Goal: Check status

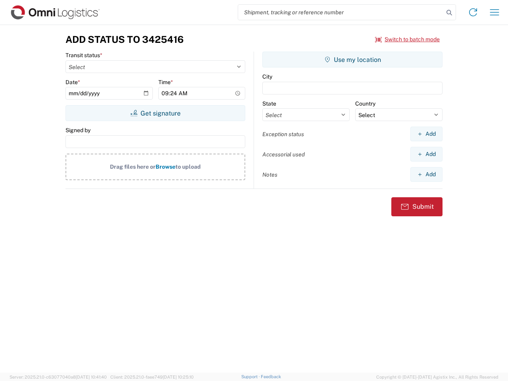
click at [341, 12] on input "search" at bounding box center [340, 12] width 205 height 15
click at [449, 13] on icon at bounding box center [448, 12] width 11 height 11
click at [473, 12] on icon at bounding box center [472, 12] width 13 height 13
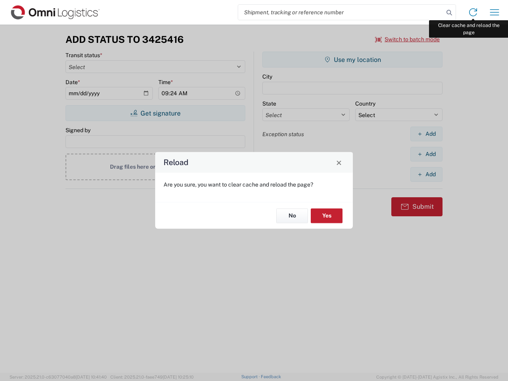
click at [494, 12] on div "Reload Are you sure, you want to clear cache and reload the page? No Yes" at bounding box center [254, 190] width 508 height 381
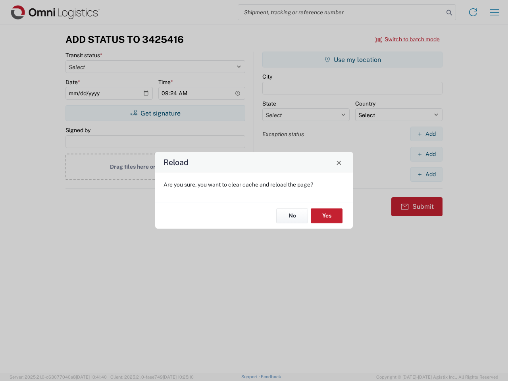
click at [407, 39] on div "Reload Are you sure, you want to clear cache and reload the page? No Yes" at bounding box center [254, 190] width 508 height 381
click at [155, 113] on div "Reload Are you sure, you want to clear cache and reload the page? No Yes" at bounding box center [254, 190] width 508 height 381
click at [352, 59] on div "Reload Are you sure, you want to clear cache and reload the page? No Yes" at bounding box center [254, 190] width 508 height 381
click at [426, 134] on div "Reload Are you sure, you want to clear cache and reload the page? No Yes" at bounding box center [254, 190] width 508 height 381
click at [426, 154] on div "Reload Are you sure, you want to clear cache and reload the page? No Yes" at bounding box center [254, 190] width 508 height 381
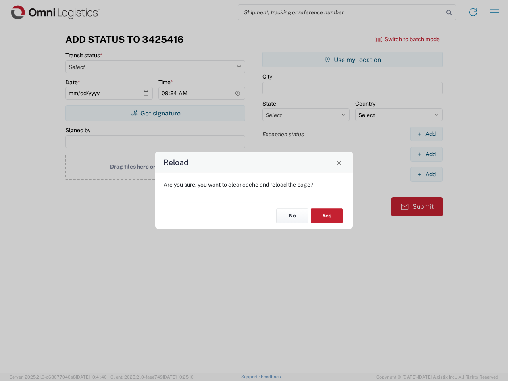
click at [426, 174] on div "Reload Are you sure, you want to clear cache and reload the page? No Yes" at bounding box center [254, 190] width 508 height 381
